Goal: Communication & Community: Answer question/provide support

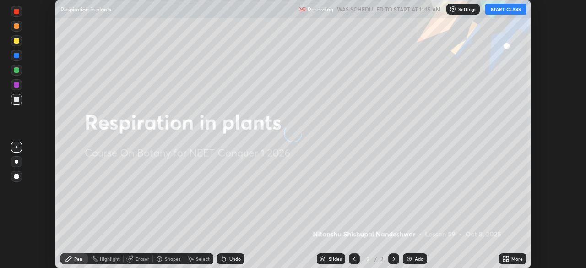
scroll to position [268, 586]
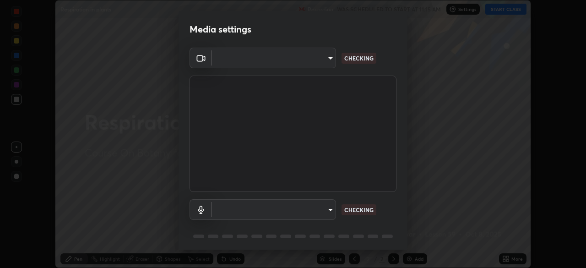
type input "1bbcfe3b1127be24ba7fa125fb83cb152f85e15c96893178e4a5d271d47187f7"
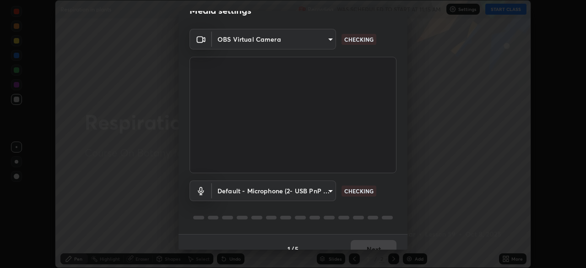
scroll to position [33, 0]
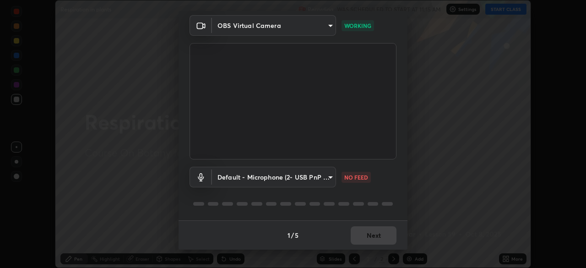
click at [327, 180] on body "Erase all Respiration in plants Recording WAS SCHEDULED TO START AT 11:15 AM Se…" at bounding box center [293, 134] width 586 height 268
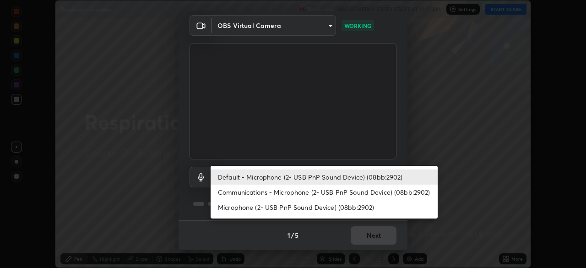
click at [338, 194] on li "Communications - Microphone (2- USB PnP Sound Device) (08bb:2902)" at bounding box center [324, 192] width 227 height 15
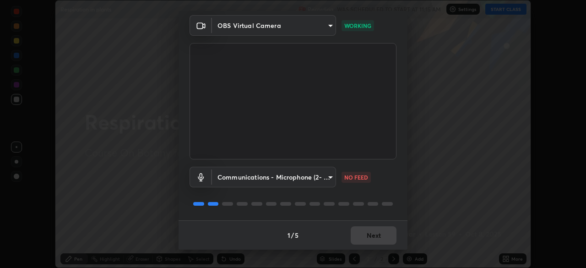
click at [331, 182] on body "Erase all Respiration in plants Recording WAS SCHEDULED TO START AT 11:15 AM Se…" at bounding box center [293, 134] width 586 height 268
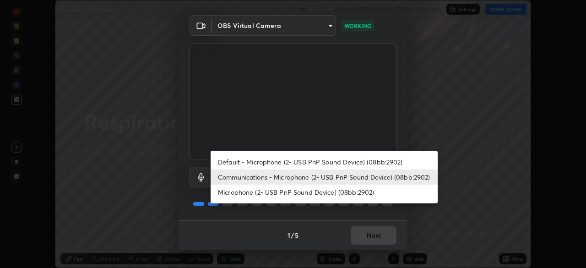
click at [333, 163] on li "Default - Microphone (2- USB PnP Sound Device) (08bb:2902)" at bounding box center [324, 161] width 227 height 15
type input "default"
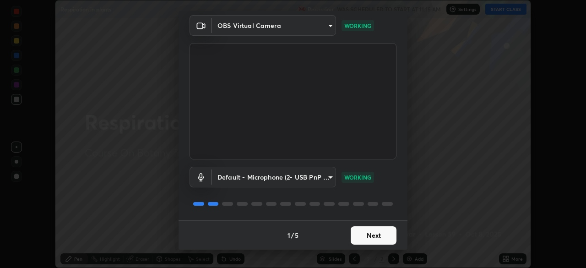
click at [377, 234] on button "Next" at bounding box center [374, 235] width 46 height 18
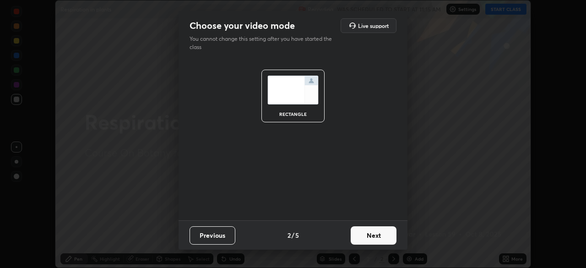
scroll to position [0, 0]
click at [383, 233] on button "Next" at bounding box center [374, 235] width 46 height 18
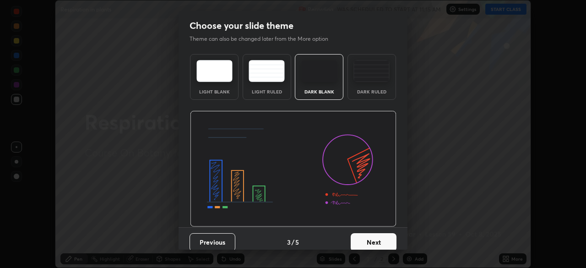
click at [373, 91] on div "Dark Ruled" at bounding box center [371, 91] width 37 height 5
click at [382, 239] on button "Next" at bounding box center [374, 242] width 46 height 18
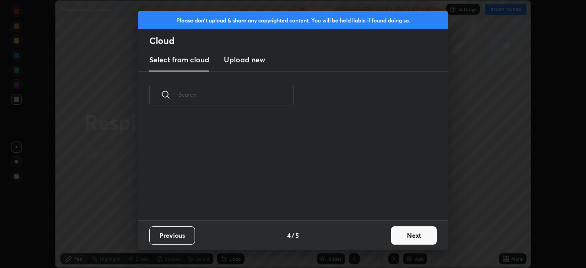
click at [407, 235] on button "Next" at bounding box center [414, 235] width 46 height 18
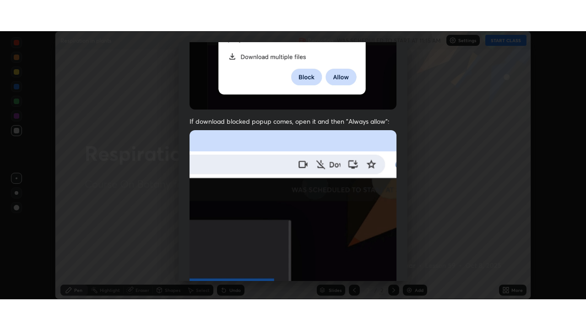
scroll to position [219, 0]
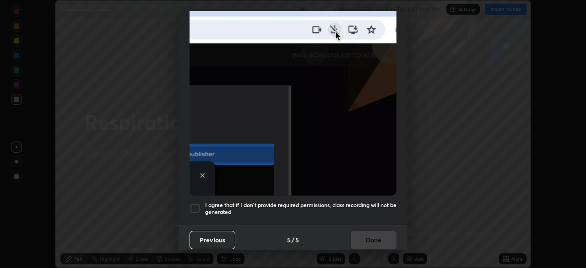
click at [192, 207] on div at bounding box center [195, 208] width 11 height 11
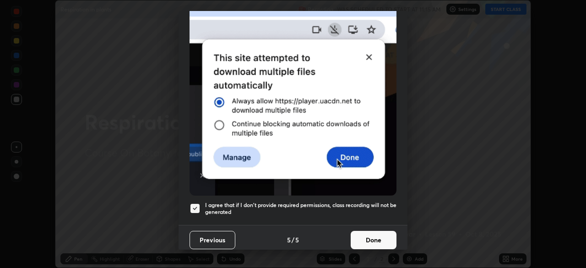
click at [359, 239] on button "Done" at bounding box center [374, 240] width 46 height 18
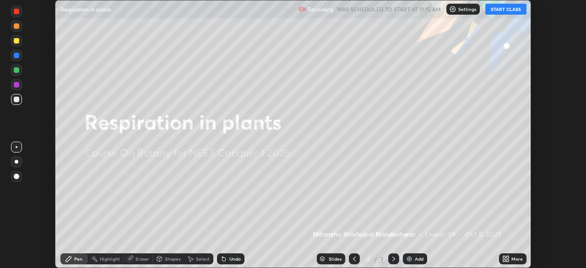
click at [506, 12] on button "START CLASS" at bounding box center [505, 9] width 41 height 11
click at [504, 259] on icon at bounding box center [505, 258] width 7 height 7
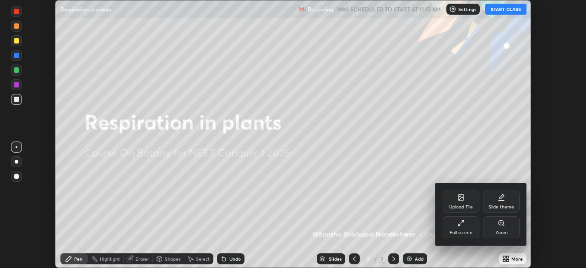
click at [475, 233] on div "Full screen" at bounding box center [461, 227] width 37 height 22
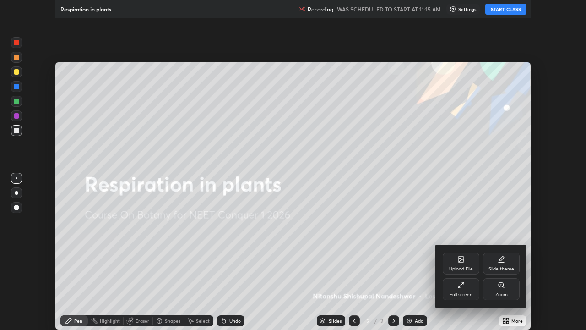
scroll to position [330, 586]
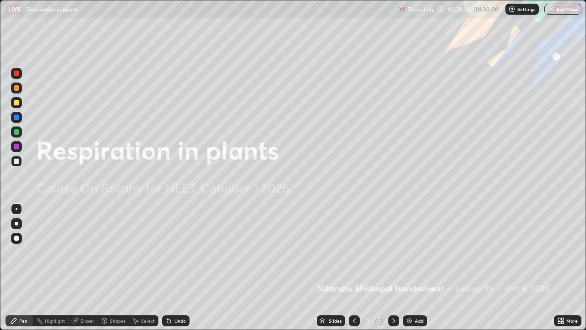
click at [408, 267] on img at bounding box center [409, 320] width 7 height 7
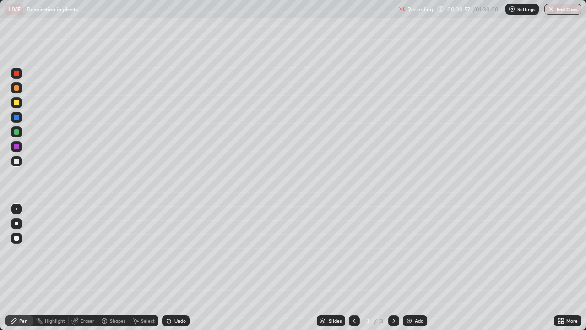
click at [18, 74] on div at bounding box center [16, 73] width 5 height 5
click at [17, 161] on div at bounding box center [16, 160] width 5 height 5
click at [16, 132] on div at bounding box center [16, 131] width 5 height 5
click at [16, 162] on div at bounding box center [16, 160] width 5 height 5
click at [18, 107] on div at bounding box center [16, 102] width 11 height 11
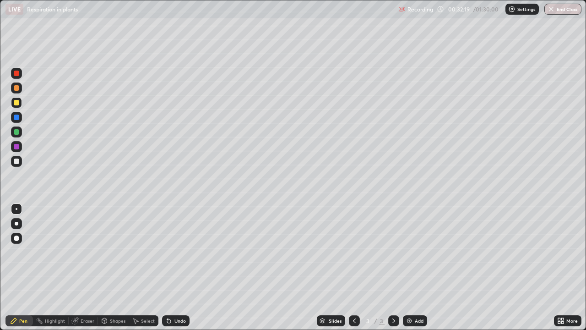
click at [16, 147] on div at bounding box center [16, 146] width 5 height 5
click at [17, 90] on div at bounding box center [16, 87] width 5 height 5
click at [17, 161] on div at bounding box center [16, 160] width 5 height 5
click at [83, 267] on div "Eraser" at bounding box center [88, 320] width 14 height 5
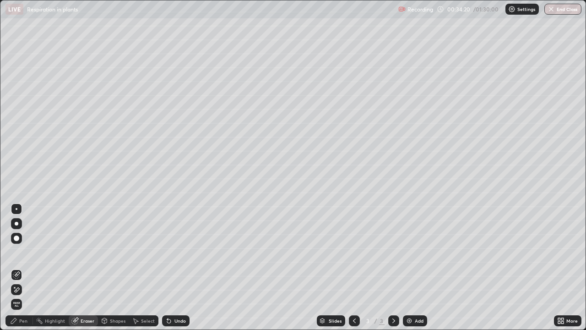
click at [25, 267] on div "Pen" at bounding box center [23, 320] width 8 height 5
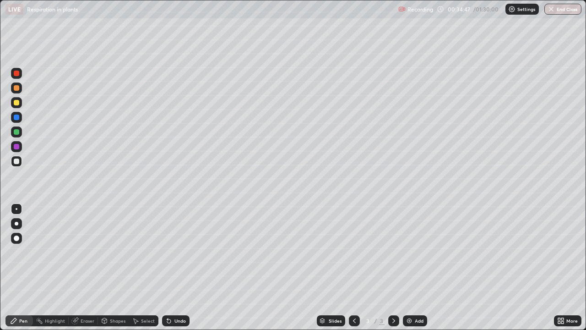
click at [183, 267] on div "Undo" at bounding box center [179, 320] width 11 height 5
click at [185, 267] on div "Undo" at bounding box center [175, 320] width 27 height 11
click at [183, 267] on div "Undo" at bounding box center [179, 320] width 11 height 5
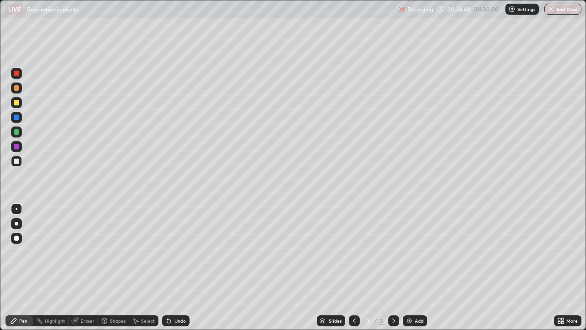
click at [183, 267] on div "Undo" at bounding box center [179, 320] width 11 height 5
click at [179, 267] on div "Undo" at bounding box center [179, 320] width 11 height 5
click at [176, 267] on div "Undo" at bounding box center [179, 320] width 11 height 5
click at [177, 267] on div "Undo" at bounding box center [179, 320] width 11 height 5
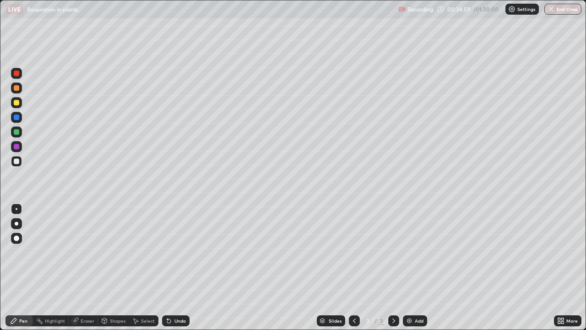
click at [177, 267] on div "Undo" at bounding box center [175, 320] width 27 height 11
click at [183, 267] on div "Undo" at bounding box center [175, 320] width 27 height 11
click at [179, 267] on div "Undo" at bounding box center [175, 320] width 27 height 11
click at [85, 267] on div "Eraser" at bounding box center [83, 320] width 29 height 11
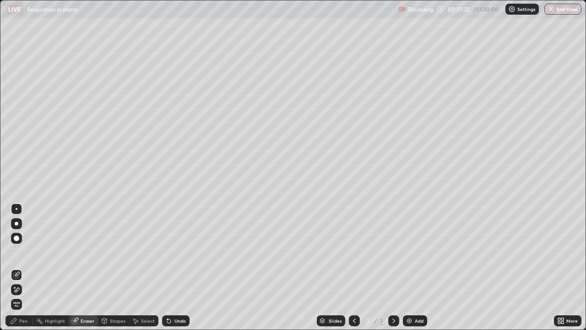
click at [19, 267] on div "Pen" at bounding box center [18, 320] width 27 height 11
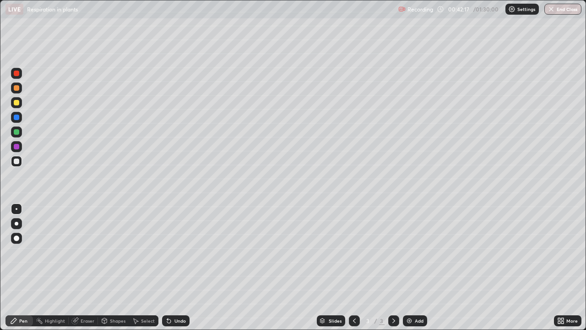
click at [407, 267] on img at bounding box center [409, 320] width 7 height 7
click at [111, 267] on div "Shapes" at bounding box center [118, 320] width 16 height 5
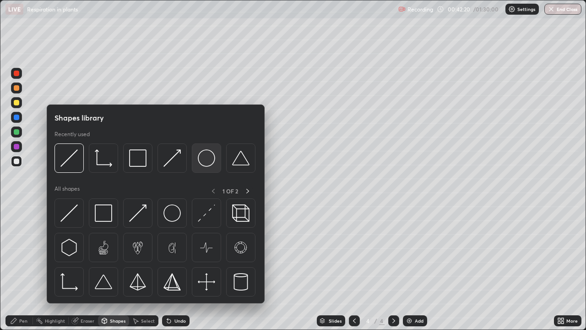
click at [203, 168] on div at bounding box center [206, 157] width 29 height 29
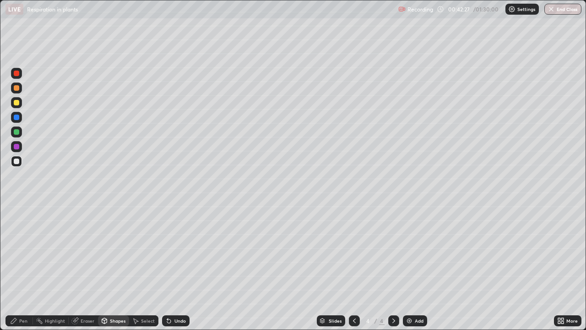
click at [87, 267] on div "Eraser" at bounding box center [88, 320] width 14 height 5
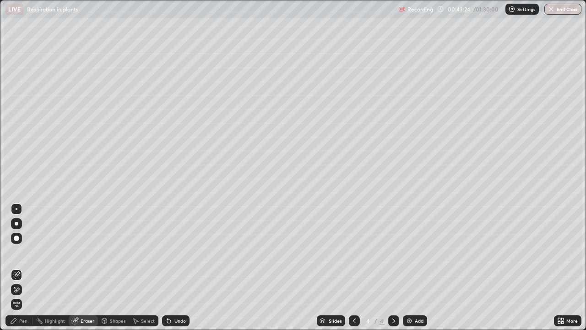
click at [18, 267] on div "Pen" at bounding box center [18, 320] width 27 height 11
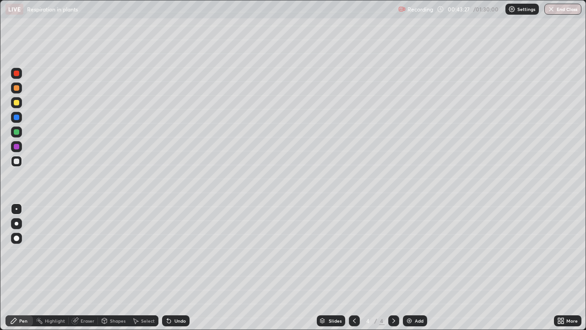
click at [16, 136] on div at bounding box center [16, 131] width 11 height 11
click at [18, 120] on div at bounding box center [16, 117] width 11 height 11
click at [17, 105] on div at bounding box center [16, 102] width 5 height 5
click at [17, 133] on div at bounding box center [16, 131] width 5 height 5
click at [86, 267] on div "Eraser" at bounding box center [88, 320] width 14 height 5
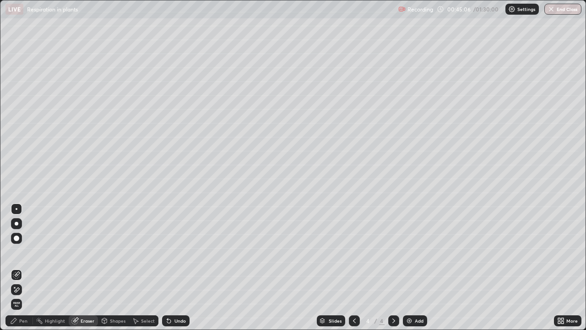
click at [27, 267] on div "Pen" at bounding box center [23, 320] width 8 height 5
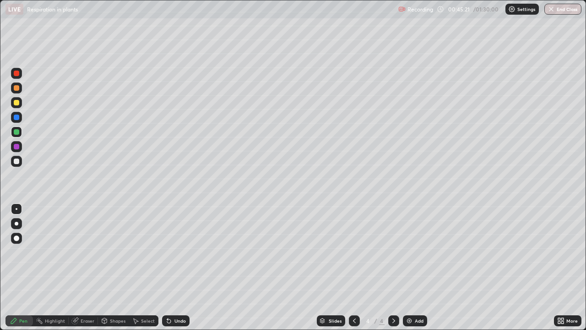
click at [18, 120] on div at bounding box center [16, 117] width 11 height 11
click at [15, 133] on div at bounding box center [16, 131] width 5 height 5
click at [17, 120] on div at bounding box center [16, 116] width 5 height 5
click at [21, 134] on div at bounding box center [16, 131] width 11 height 11
click at [16, 102] on div at bounding box center [16, 102] width 5 height 5
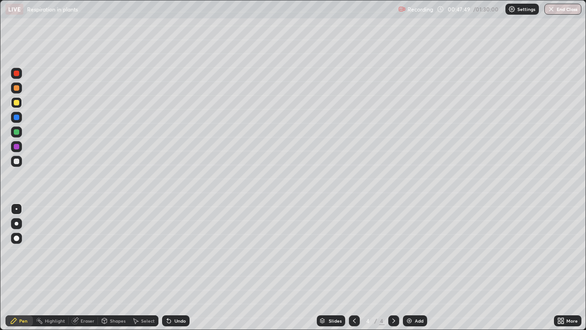
click at [18, 136] on div at bounding box center [16, 131] width 11 height 11
click at [183, 267] on div "Undo" at bounding box center [179, 320] width 11 height 5
click at [17, 104] on div at bounding box center [16, 102] width 5 height 5
click at [18, 147] on div at bounding box center [16, 146] width 5 height 5
click at [16, 132] on div at bounding box center [16, 131] width 5 height 5
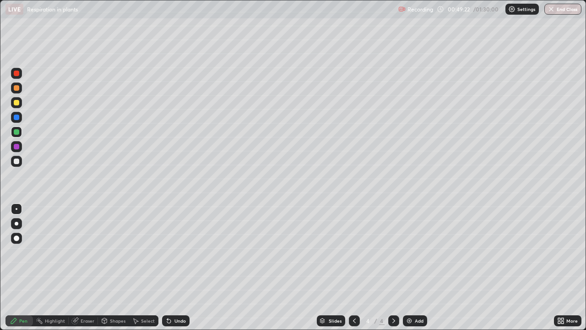
click at [14, 102] on div at bounding box center [16, 102] width 5 height 5
click at [16, 149] on div at bounding box center [16, 146] width 5 height 5
click at [14, 78] on div at bounding box center [16, 73] width 11 height 11
click at [14, 119] on div at bounding box center [16, 116] width 5 height 5
click at [15, 88] on div at bounding box center [16, 87] width 5 height 5
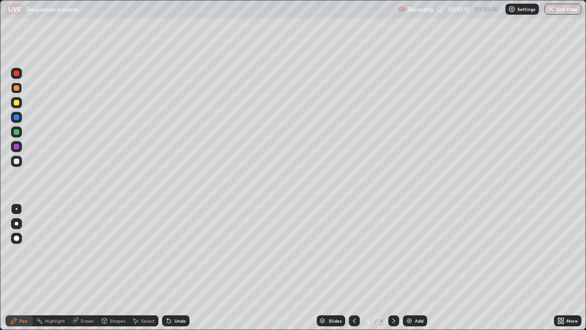
click at [18, 136] on div at bounding box center [16, 131] width 11 height 11
click at [89, 267] on div "Eraser" at bounding box center [83, 320] width 29 height 11
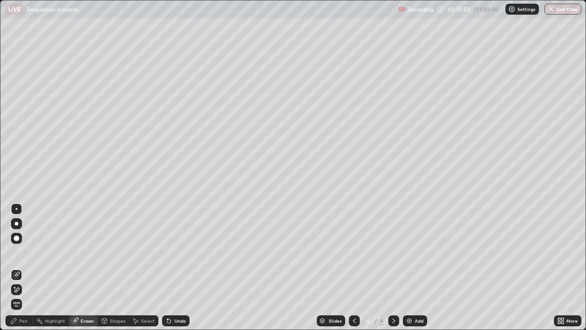
click at [23, 267] on div "Pen" at bounding box center [18, 320] width 27 height 11
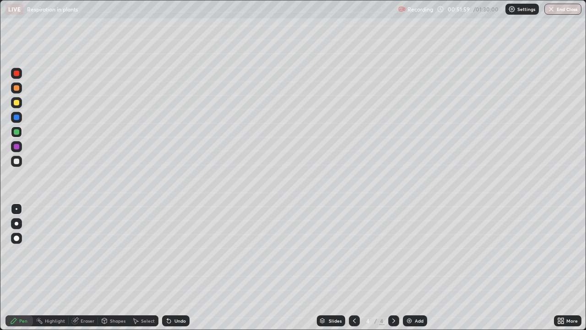
click at [349, 267] on div at bounding box center [354, 320] width 11 height 18
click at [390, 267] on icon at bounding box center [393, 320] width 7 height 7
click at [15, 103] on div at bounding box center [16, 102] width 5 height 5
click at [18, 147] on div at bounding box center [16, 146] width 5 height 5
click at [462, 267] on div "Slides 4 / 4 Add" at bounding box center [372, 320] width 364 height 18
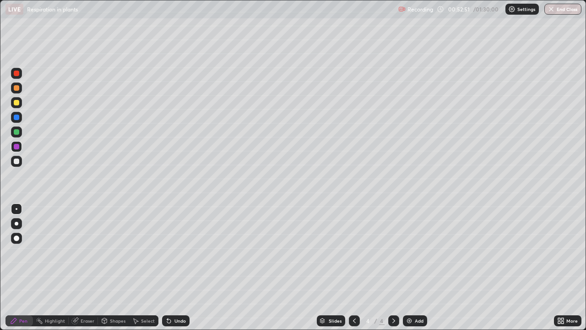
click at [462, 267] on div "Slides 4 / 4 Add" at bounding box center [372, 320] width 364 height 18
click at [15, 90] on div at bounding box center [16, 87] width 5 height 5
click at [14, 133] on div at bounding box center [16, 131] width 5 height 5
click at [13, 106] on div at bounding box center [16, 102] width 11 height 11
click at [175, 267] on div "Undo" at bounding box center [175, 320] width 27 height 11
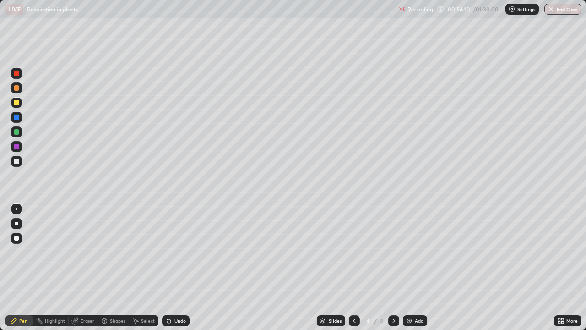
click at [177, 267] on div "Undo" at bounding box center [179, 320] width 11 height 5
click at [175, 267] on div "Undo" at bounding box center [179, 320] width 11 height 5
click at [177, 267] on div "Undo" at bounding box center [179, 320] width 11 height 5
click at [15, 73] on div at bounding box center [16, 73] width 5 height 5
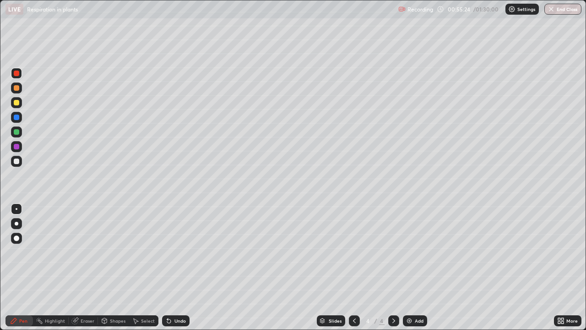
click at [14, 136] on div at bounding box center [16, 131] width 11 height 11
click at [15, 136] on div at bounding box center [16, 131] width 11 height 11
click at [16, 147] on div at bounding box center [16, 146] width 5 height 5
click at [86, 267] on div "Eraser" at bounding box center [88, 320] width 14 height 5
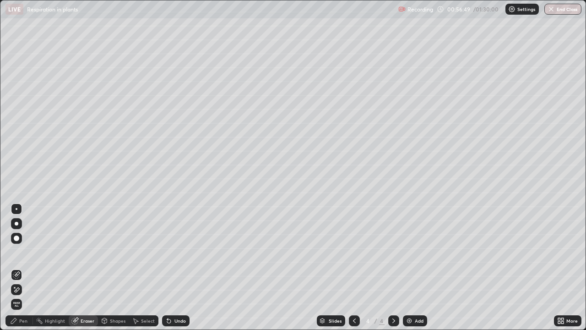
click at [23, 267] on div "Pen" at bounding box center [23, 320] width 8 height 5
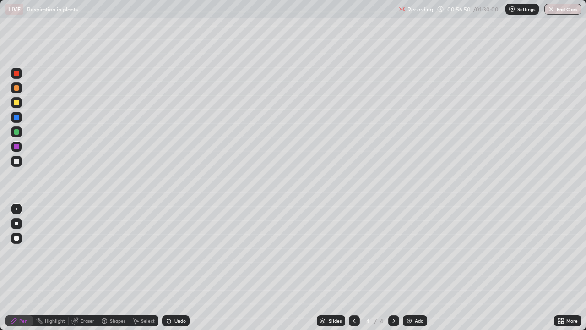
click at [19, 133] on div at bounding box center [16, 131] width 5 height 5
click at [16, 104] on div at bounding box center [16, 102] width 5 height 5
click at [173, 267] on div "Undo" at bounding box center [175, 320] width 27 height 11
click at [175, 267] on div "Undo" at bounding box center [179, 320] width 11 height 5
click at [177, 267] on div "Undo" at bounding box center [179, 320] width 11 height 5
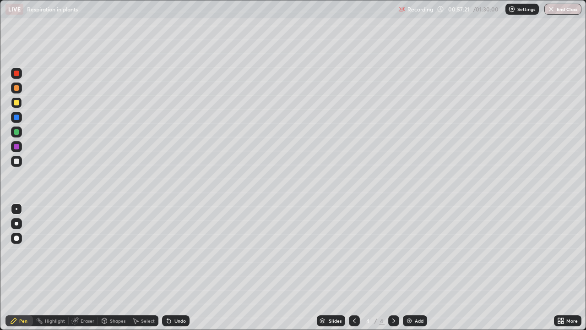
click at [176, 267] on div "Undo" at bounding box center [179, 320] width 11 height 5
click at [14, 75] on div at bounding box center [16, 73] width 5 height 5
click at [15, 161] on div at bounding box center [16, 160] width 5 height 5
click at [16, 118] on div at bounding box center [16, 116] width 5 height 5
click at [16, 136] on div at bounding box center [16, 131] width 11 height 11
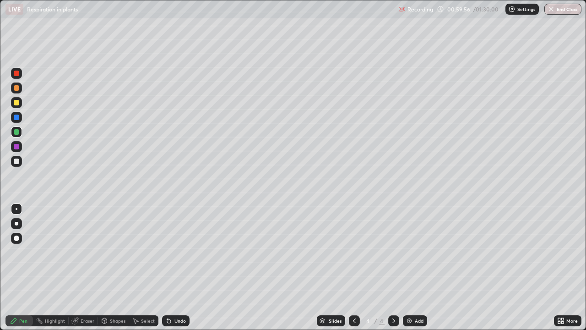
click at [17, 120] on div at bounding box center [16, 117] width 11 height 11
click at [13, 164] on div at bounding box center [16, 161] width 11 height 11
click at [14, 134] on div at bounding box center [16, 131] width 5 height 5
click at [18, 105] on div at bounding box center [16, 102] width 5 height 5
click at [15, 103] on div at bounding box center [16, 102] width 5 height 5
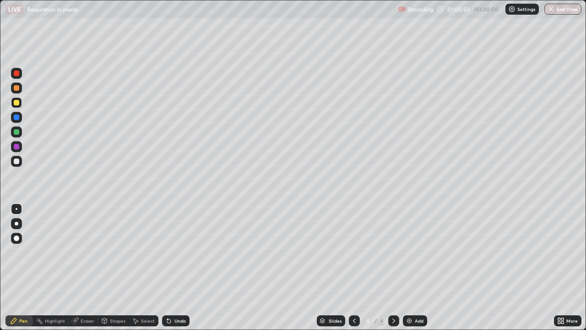
click at [23, 150] on div at bounding box center [16, 146] width 15 height 15
click at [16, 88] on div at bounding box center [16, 87] width 5 height 5
click at [14, 151] on div at bounding box center [16, 146] width 11 height 11
click at [16, 75] on div at bounding box center [16, 73] width 5 height 5
click at [410, 267] on img at bounding box center [409, 320] width 7 height 7
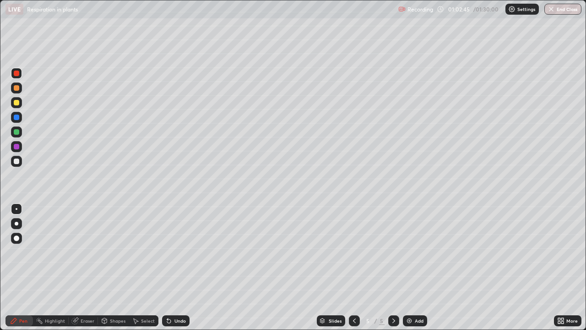
click at [17, 161] on div at bounding box center [16, 160] width 5 height 5
click at [180, 267] on div "Undo" at bounding box center [179, 320] width 11 height 5
click at [181, 267] on div "Undo" at bounding box center [179, 320] width 11 height 5
click at [179, 267] on div "Undo" at bounding box center [179, 320] width 11 height 5
click at [182, 267] on div "Undo" at bounding box center [179, 320] width 11 height 5
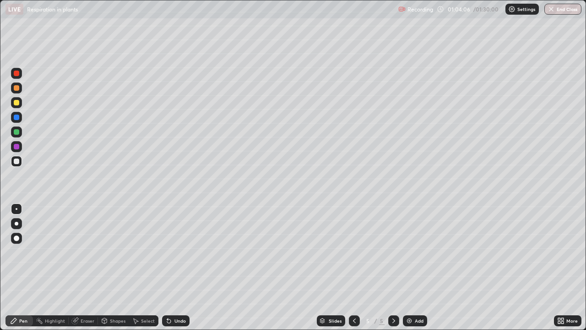
click at [349, 267] on div at bounding box center [354, 320] width 11 height 11
click at [16, 103] on div at bounding box center [16, 102] width 5 height 5
click at [393, 267] on icon at bounding box center [393, 320] width 7 height 7
click at [87, 267] on div "Eraser" at bounding box center [83, 320] width 29 height 11
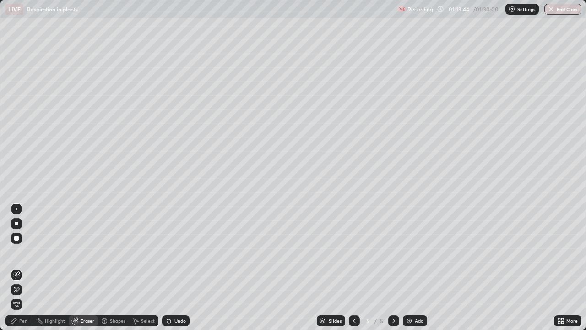
click at [25, 267] on div "Pen" at bounding box center [23, 320] width 8 height 5
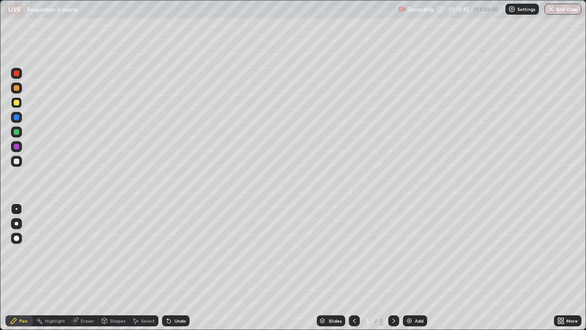
click at [20, 162] on div at bounding box center [16, 161] width 11 height 11
click at [353, 267] on icon at bounding box center [354, 320] width 7 height 7
click at [391, 267] on div at bounding box center [393, 320] width 11 height 11
click at [410, 267] on img at bounding box center [409, 320] width 7 height 7
click at [549, 12] on img "button" at bounding box center [551, 8] width 7 height 7
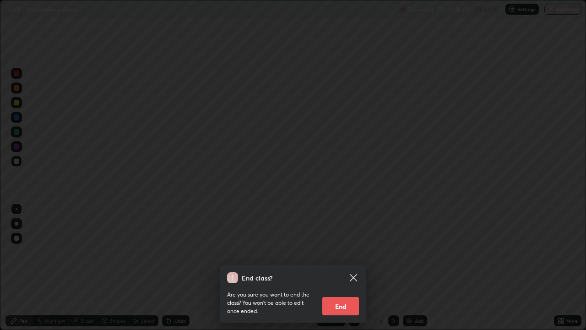
click at [343, 267] on button "End" at bounding box center [340, 306] width 37 height 18
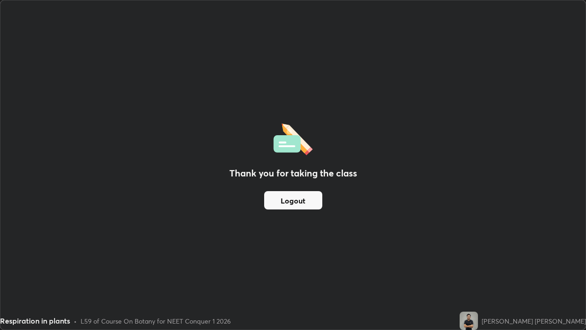
click at [293, 201] on button "Logout" at bounding box center [293, 200] width 58 height 18
